Goal: Transaction & Acquisition: Download file/media

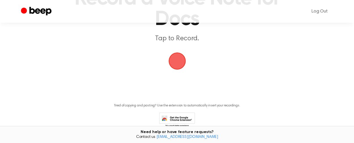
scroll to position [85, 0]
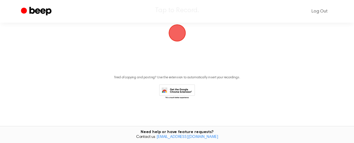
click at [169, 136] on link "[EMAIL_ADDRESS][DOMAIN_NAME]" at bounding box center [188, 137] width 62 height 4
click at [168, 89] on icon at bounding box center [177, 92] width 36 height 16
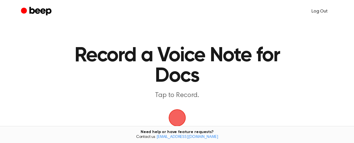
click at [316, 11] on link "Log Out" at bounding box center [319, 12] width 27 height 14
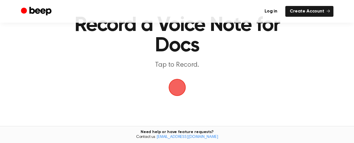
scroll to position [57, 0]
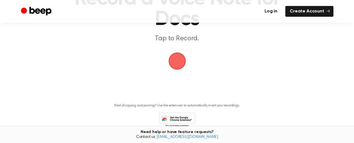
click at [276, 11] on link "Log in" at bounding box center [271, 11] width 22 height 11
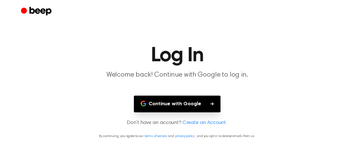
click at [201, 105] on button "Continue with Google" at bounding box center [177, 103] width 87 height 17
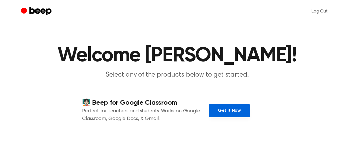
click at [226, 109] on link "Get It Now" at bounding box center [229, 110] width 41 height 13
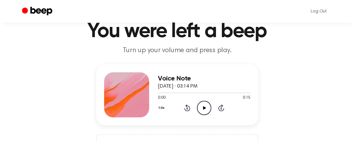
scroll to position [57, 0]
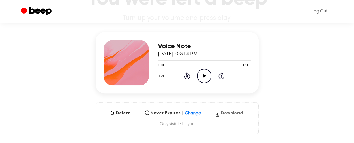
click at [232, 111] on button "Download" at bounding box center [229, 114] width 33 height 9
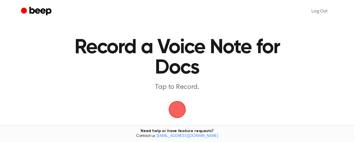
scroll to position [85, 0]
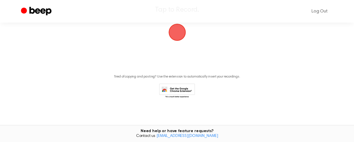
click at [182, 91] on icon at bounding box center [178, 93] width 27 height 10
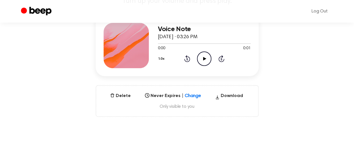
scroll to position [57, 0]
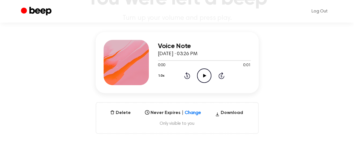
click at [219, 54] on div "Voice Note August 27, 2025 · 03:26 PM" at bounding box center [204, 50] width 93 height 16
drag, startPoint x: 234, startPoint y: 114, endPoint x: 191, endPoint y: 114, distance: 43.1
click at [192, 114] on div "Delete Never Expires | Change Select... Download Only visible to you" at bounding box center [177, 118] width 163 height 32
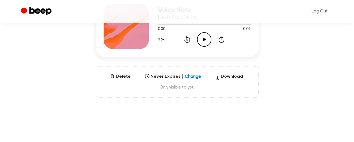
click at [191, 79] on div "Select..." at bounding box center [173, 75] width 61 height 8
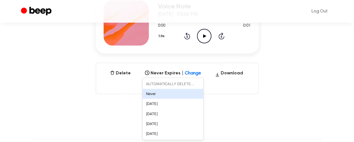
click at [193, 77] on div "Delete Never Expires | Change option Never focused, 2 of 6. 6 results available…" at bounding box center [177, 79] width 163 height 32
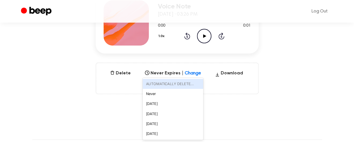
click at [193, 75] on div at bounding box center [198, 71] width 10 height 7
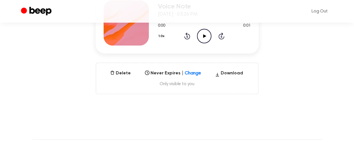
drag, startPoint x: 225, startPoint y: 68, endPoint x: 215, endPoint y: 68, distance: 9.6
click at [224, 68] on div "Delete Never Expires | Change Select... Download Only visible to you" at bounding box center [177, 79] width 163 height 32
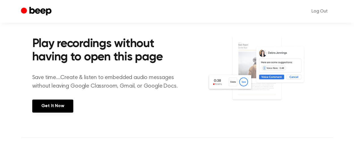
scroll to position [227, 0]
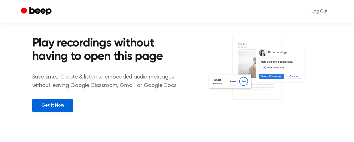
click at [65, 102] on link "Get It Now" at bounding box center [52, 105] width 41 height 13
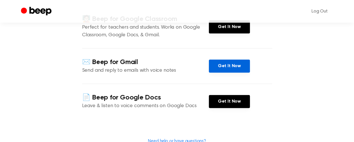
scroll to position [85, 0]
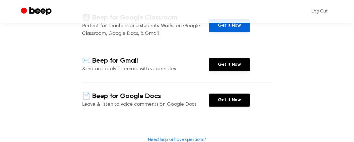
click at [229, 27] on link "Get It Now" at bounding box center [229, 25] width 41 height 13
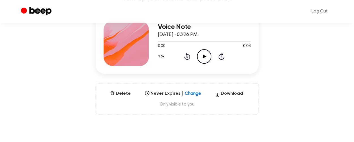
scroll to position [85, 0]
